Goal: Task Accomplishment & Management: Manage account settings

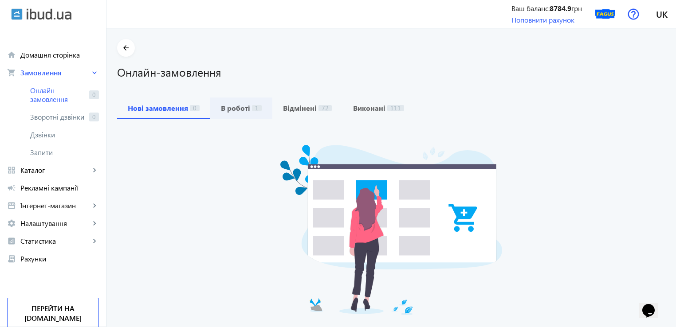
click at [224, 106] on b "В роботі" at bounding box center [235, 108] width 29 height 7
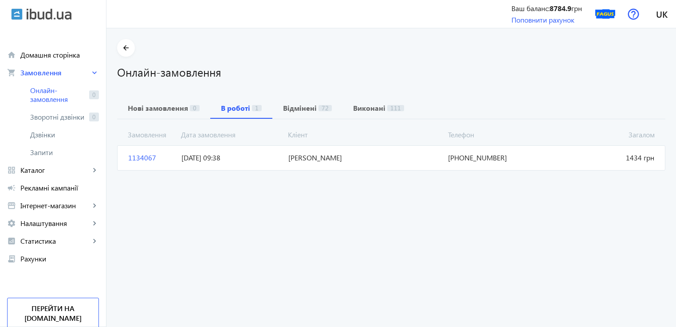
click at [134, 155] on span "1134067" at bounding box center [151, 158] width 53 height 10
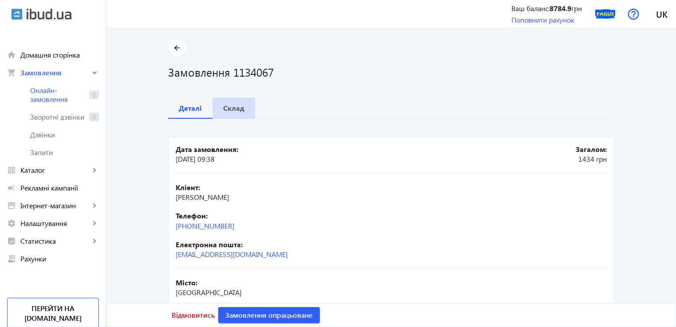
click at [229, 110] on b "Склад" at bounding box center [233, 108] width 21 height 7
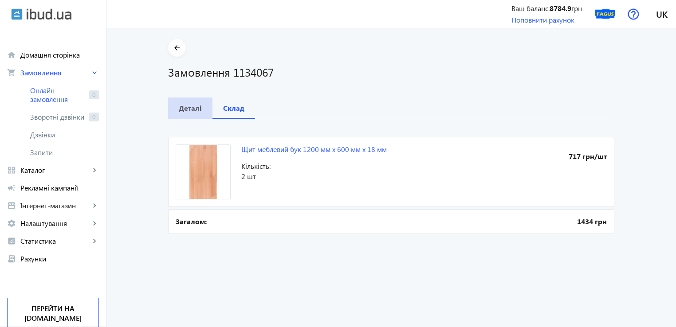
click at [186, 114] on span "Деталі" at bounding box center [190, 108] width 23 height 21
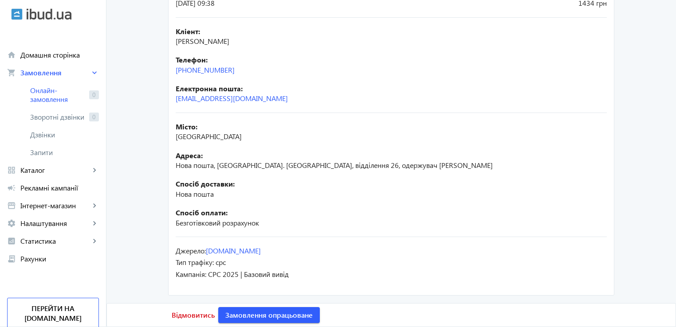
scroll to position [157, 0]
drag, startPoint x: 267, startPoint y: 99, endPoint x: 172, endPoint y: 105, distance: 95.6
click at [172, 105] on mat-card "Дата замовлення: [DATE] 09:38 Загалом: 1434 [PERSON_NAME]: [PERSON_NAME] Телефо…" at bounding box center [391, 137] width 446 height 315
copy link "[EMAIL_ADDRESS][DOMAIN_NAME]"
